Goal: Information Seeking & Learning: Learn about a topic

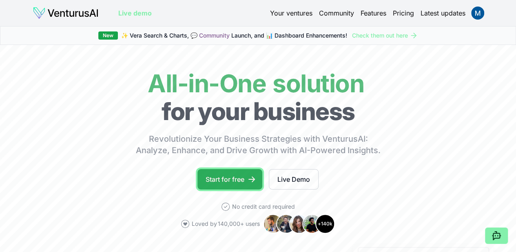
click at [248, 189] on link "Start for free" at bounding box center [230, 179] width 65 height 20
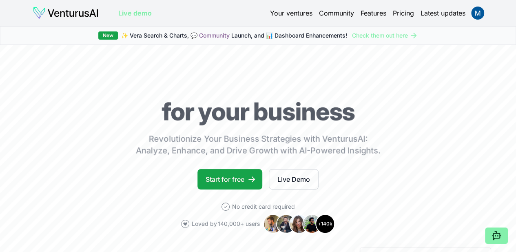
click at [287, 12] on link "Your ventures" at bounding box center [291, 13] width 42 height 10
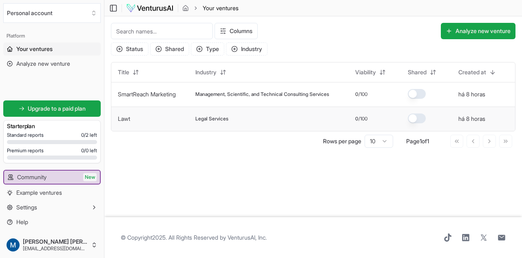
click at [175, 126] on td "Lawt" at bounding box center [150, 119] width 78 height 24
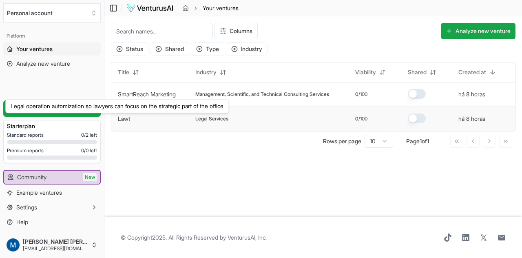
click at [124, 119] on link "Lawt" at bounding box center [124, 118] width 12 height 7
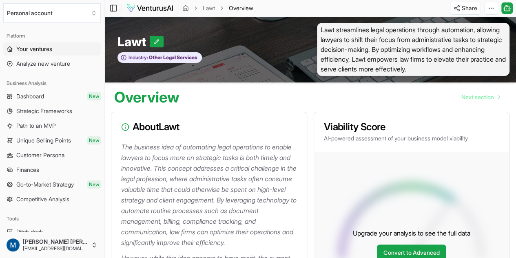
click at [35, 51] on span "Your ventures" at bounding box center [34, 49] width 36 height 8
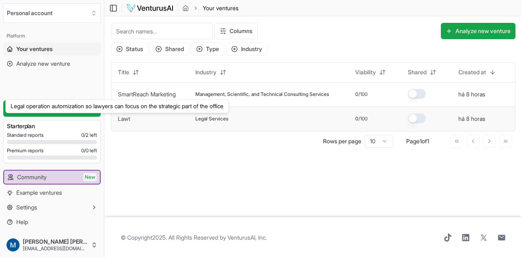
click at [124, 117] on link "Lawt" at bounding box center [124, 118] width 12 height 7
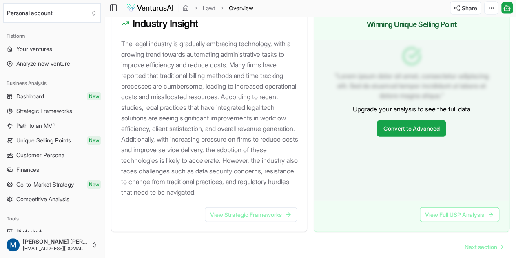
scroll to position [857, 0]
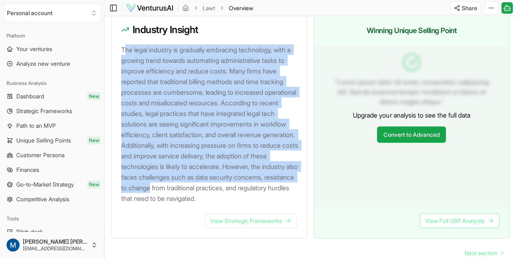
drag, startPoint x: 124, startPoint y: 49, endPoint x: 256, endPoint y: 185, distance: 189.6
click at [255, 192] on p "The legal industry is gradually embracing technology, with a growing trend towa…" at bounding box center [210, 123] width 179 height 159
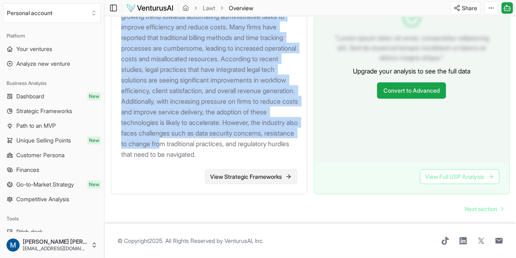
scroll to position [920, 0]
click at [48, 114] on span "Strategic Frameworks" at bounding box center [44, 111] width 56 height 8
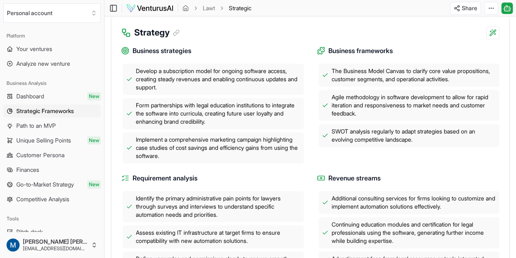
scroll to position [245, 0]
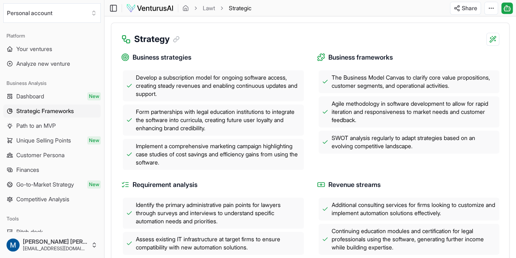
drag, startPoint x: 138, startPoint y: 58, endPoint x: 244, endPoint y: 80, distance: 107.8
click at [236, 73] on div "Business strategies Develop a subscription model for ongoing software access, c…" at bounding box center [212, 111] width 183 height 118
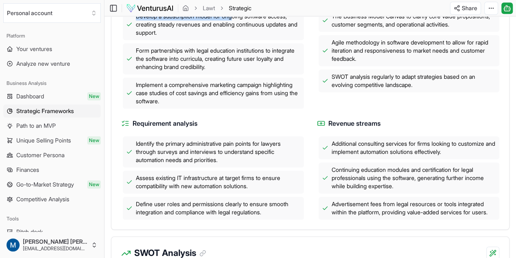
scroll to position [327, 0]
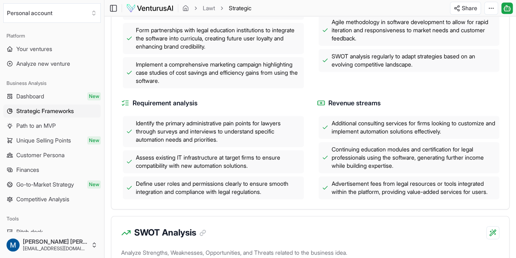
click at [162, 100] on div "Business strategies Develop a subscription model for ongoing software access, c…" at bounding box center [310, 81] width 378 height 235
drag, startPoint x: 150, startPoint y: 106, endPoint x: 185, endPoint y: 115, distance: 36.2
click at [185, 115] on div "Requirement analysis Identify the primary administrative pain points for lawyer…" at bounding box center [212, 148] width 183 height 101
click at [349, 108] on span "Revenue streams" at bounding box center [355, 103] width 52 height 10
drag, startPoint x: 331, startPoint y: 105, endPoint x: 362, endPoint y: 106, distance: 30.2
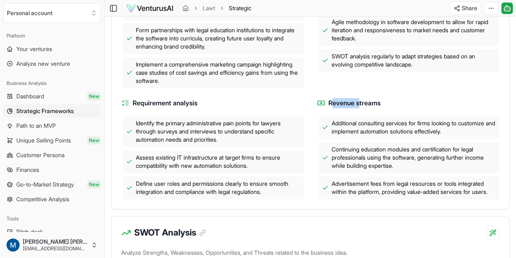
click at [362, 106] on span "Revenue streams" at bounding box center [355, 103] width 52 height 10
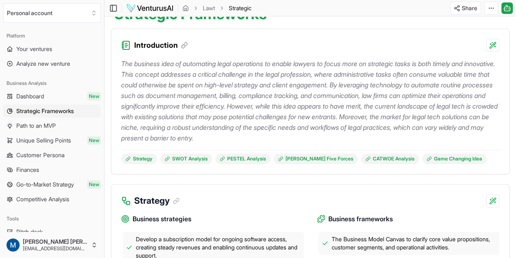
scroll to position [163, 0]
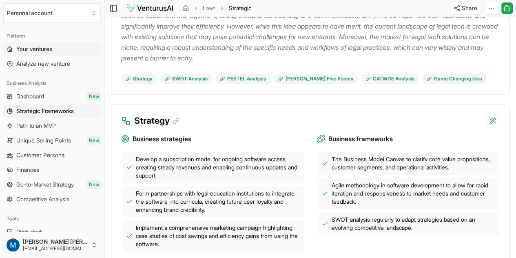
click at [42, 53] on link "Your ventures" at bounding box center [52, 48] width 98 height 13
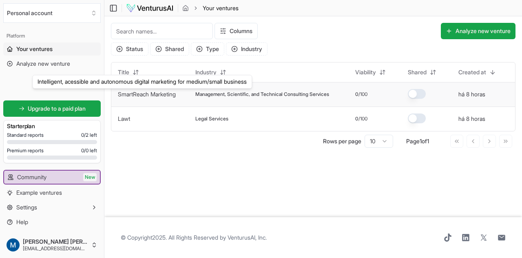
click at [152, 94] on link "SmartReach Marketing" at bounding box center [147, 94] width 58 height 7
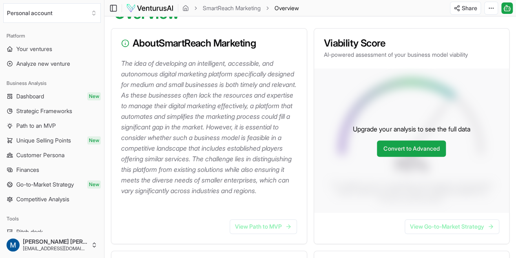
scroll to position [82, 0]
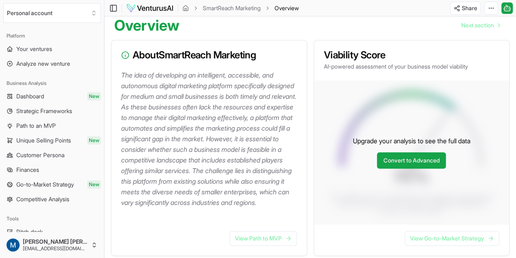
click at [207, 76] on p "The idea of developing an intelligent, accessible, and autonomous digital marke…" at bounding box center [210, 139] width 179 height 138
drag, startPoint x: 202, startPoint y: 76, endPoint x: 213, endPoint y: 82, distance: 11.9
click at [213, 82] on p "The idea of developing an intelligent, accessible, and autonomous digital marke…" at bounding box center [210, 139] width 179 height 138
click at [212, 82] on p "The idea of developing an intelligent, accessible, and autonomous digital marke…" at bounding box center [210, 139] width 179 height 138
click at [210, 88] on p "The idea of developing an intelligent, accessible, and autonomous digital marke…" at bounding box center [210, 139] width 179 height 138
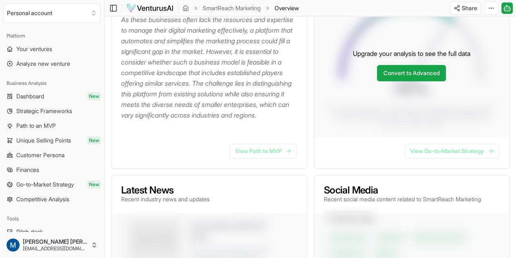
scroll to position [163, 0]
